Goal: Task Accomplishment & Management: Use online tool/utility

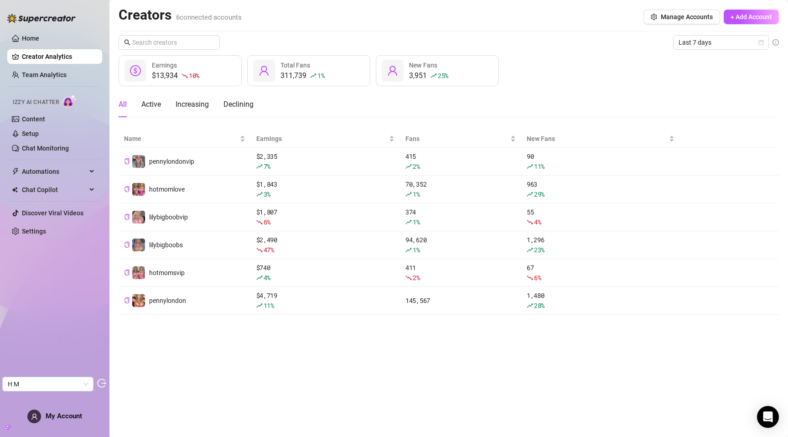
click at [100, 382] on icon "logout" at bounding box center [101, 382] width 9 height 9
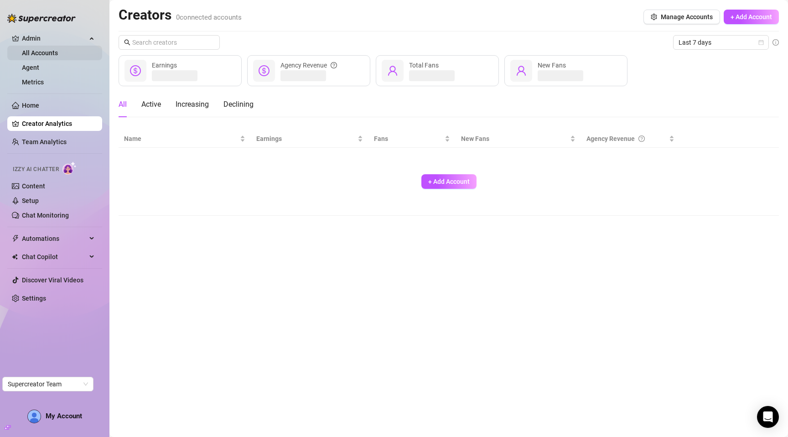
click at [51, 57] on link "All Accounts" at bounding box center [40, 52] width 36 height 7
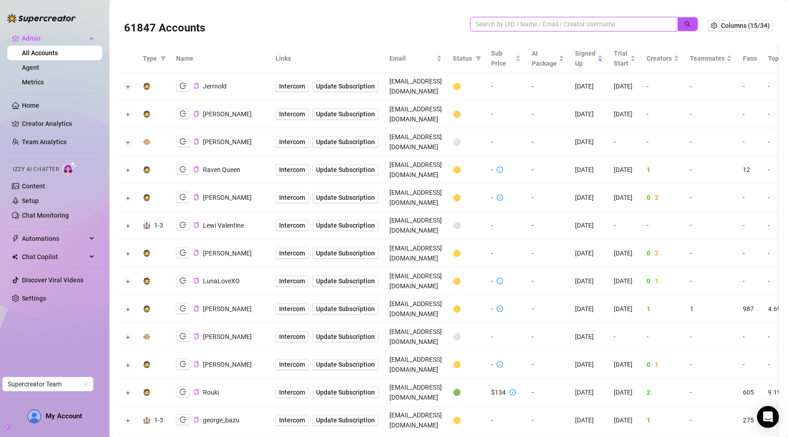
click at [499, 29] on input "search" at bounding box center [570, 24] width 189 height 10
paste input "4zxUiW6zTfasxQ7NF9Kw4gQ67PC2"
type input "4zxUiW6zTfasxQ7NF9Kw4gQ67PC2"
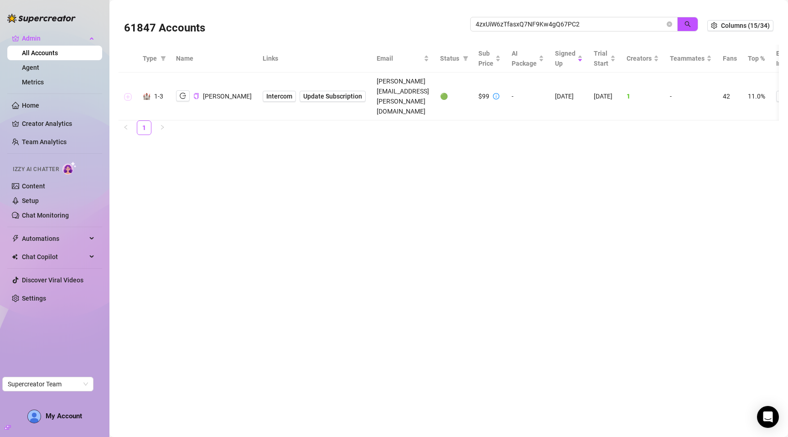
click at [124, 93] on button "Expand row" at bounding box center [127, 96] width 7 height 7
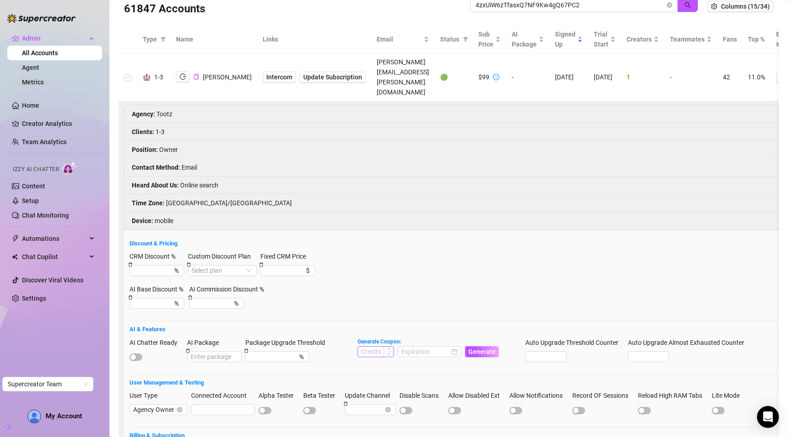
scroll to position [21, 0]
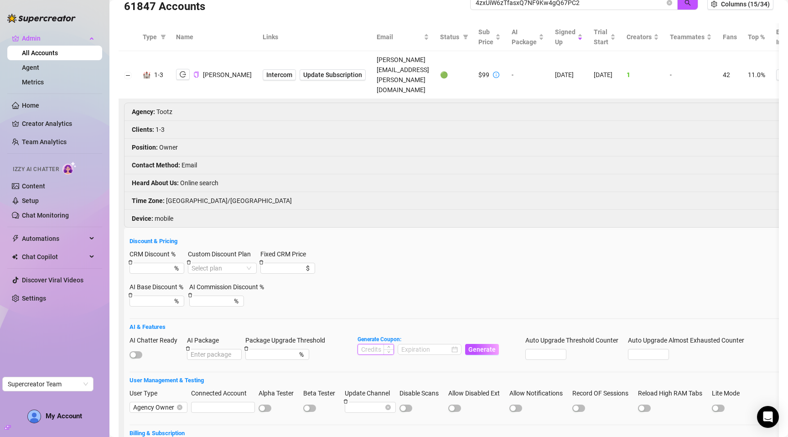
click at [370, 344] on input at bounding box center [376, 349] width 36 height 10
click at [399, 344] on div at bounding box center [430, 349] width 64 height 11
type input "1"
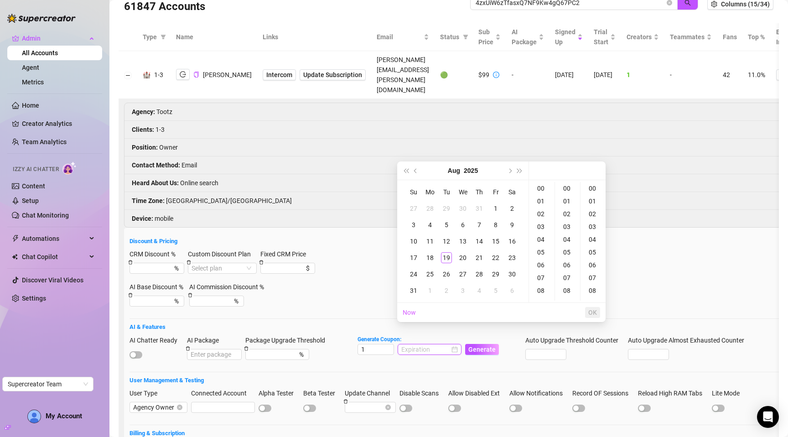
click at [423, 344] on input at bounding box center [425, 349] width 48 height 10
click at [518, 272] on td "30" at bounding box center [512, 274] width 16 height 16
click at [514, 274] on div "30" at bounding box center [512, 274] width 11 height 11
type input "2025-08-30 00:00:00"
click at [593, 309] on span "OK" at bounding box center [592, 312] width 9 height 7
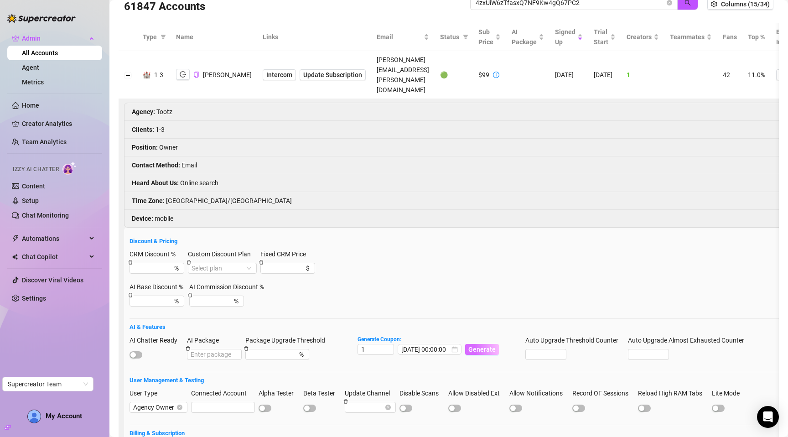
click at [487, 346] on span "Generate" at bounding box center [481, 349] width 27 height 7
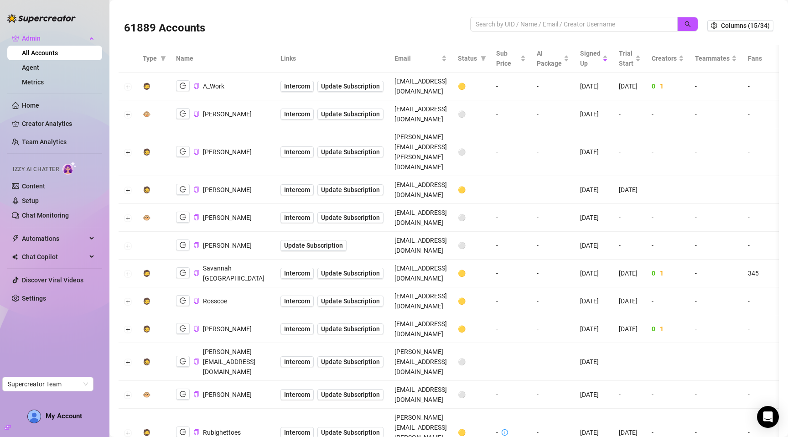
click at [269, 37] on div "61889 Accounts" at bounding box center [297, 25] width 346 height 31
